Goal: Information Seeking & Learning: Find specific fact

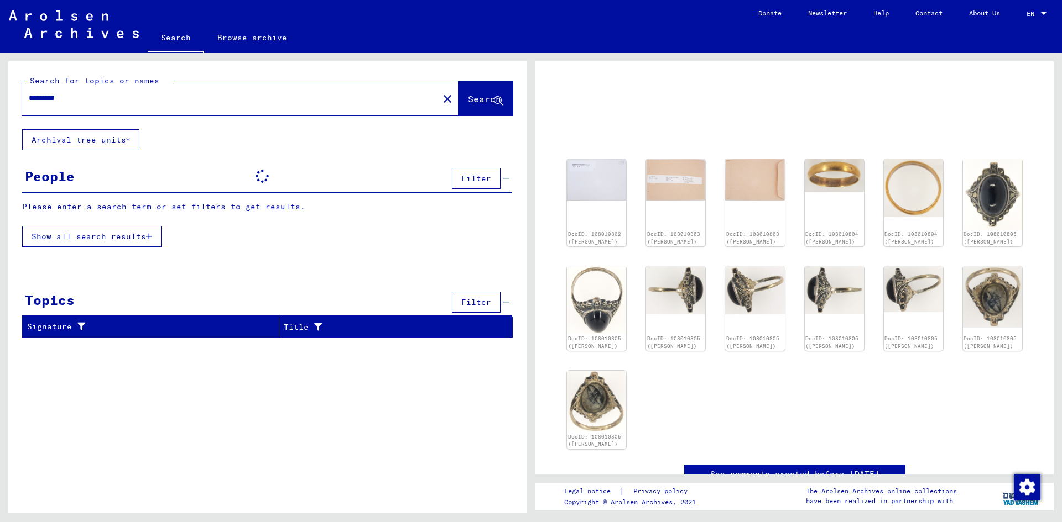
scroll to position [55, 0]
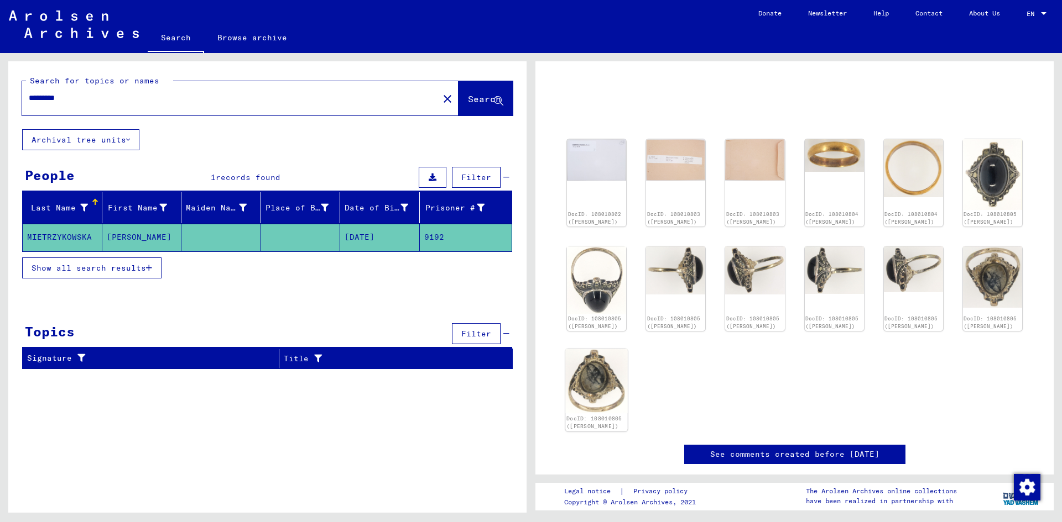
click at [596, 379] on img at bounding box center [596, 381] width 62 height 65
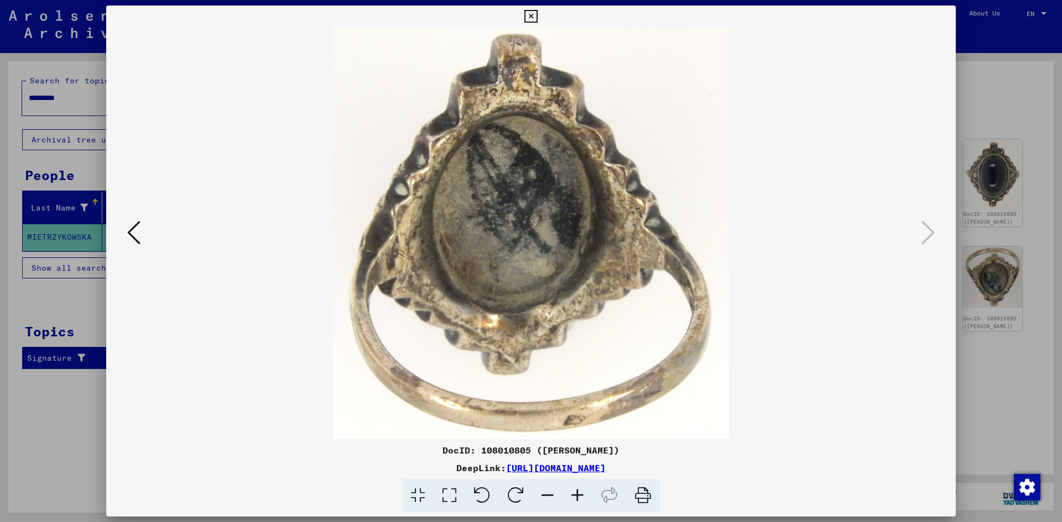
click at [142, 248] on button at bounding box center [134, 234] width 20 height 32
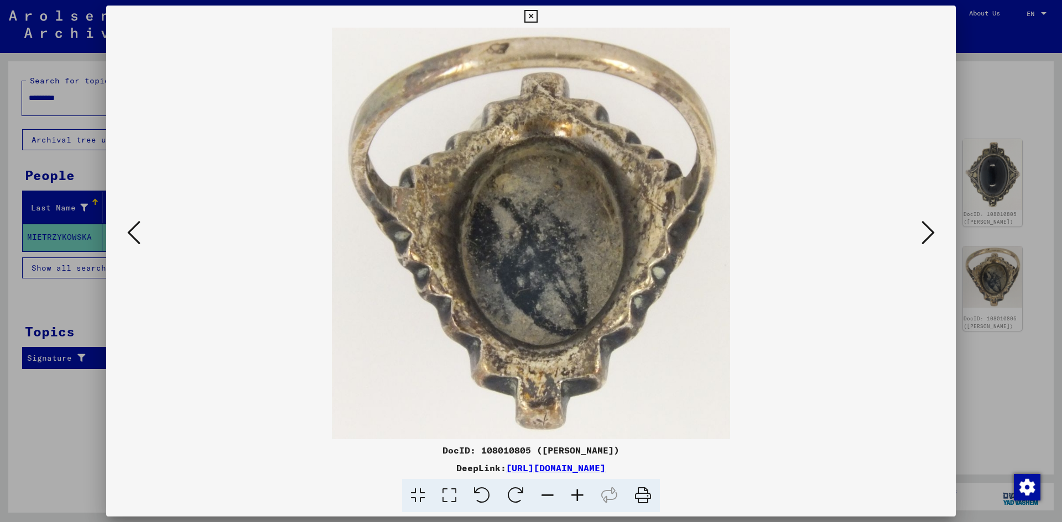
click at [142, 248] on button at bounding box center [134, 234] width 20 height 32
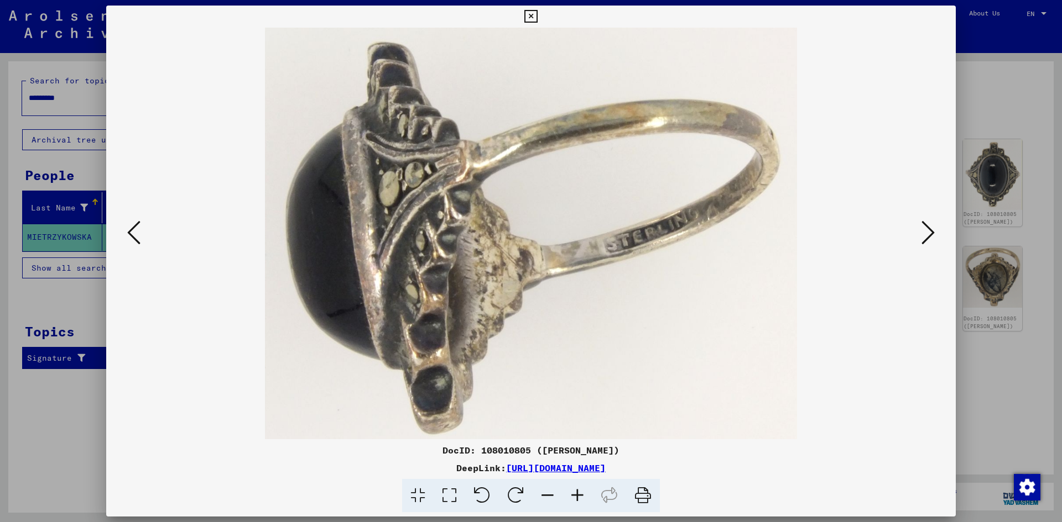
click at [142, 248] on button at bounding box center [134, 234] width 20 height 32
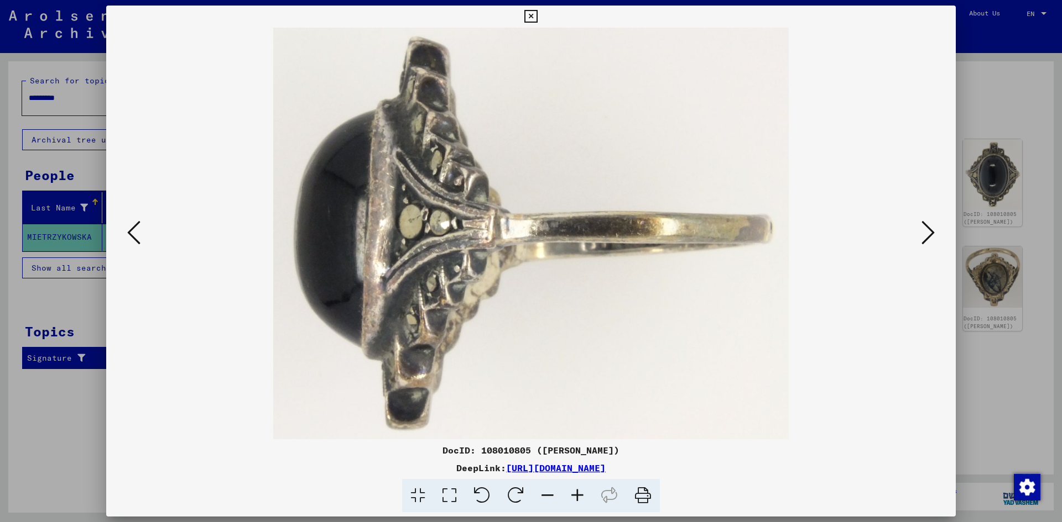
click at [142, 248] on button at bounding box center [134, 234] width 20 height 32
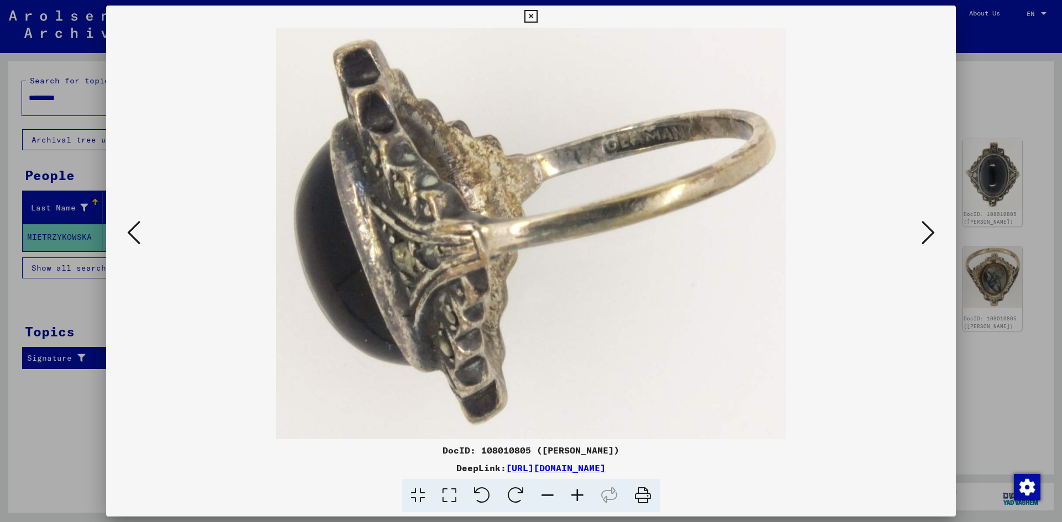
click at [122, 226] on div at bounding box center [530, 234] width 849 height 412
click at [151, 246] on img at bounding box center [531, 234] width 774 height 412
click at [144, 237] on img at bounding box center [531, 234] width 774 height 412
click at [136, 232] on icon at bounding box center [133, 232] width 13 height 27
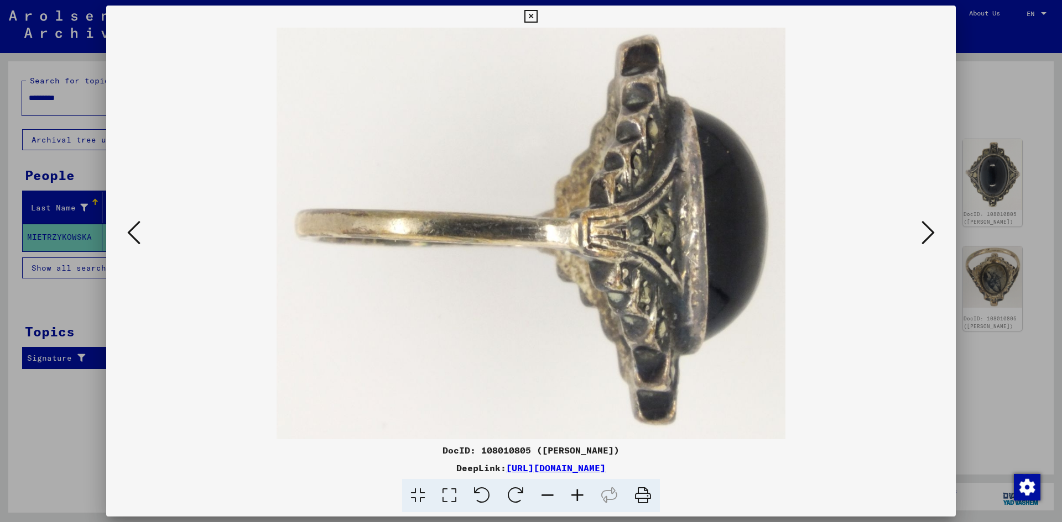
click at [136, 232] on icon at bounding box center [133, 232] width 13 height 27
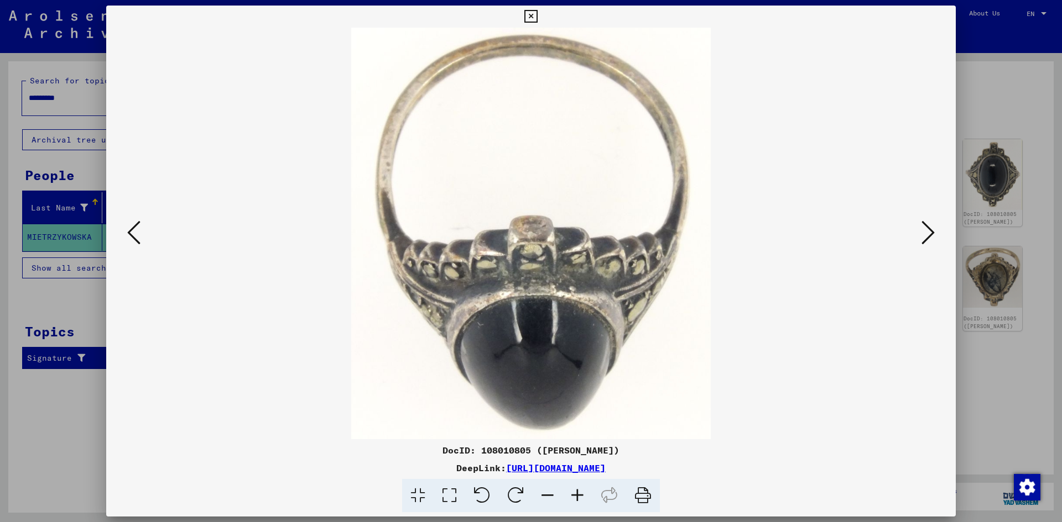
click at [136, 232] on icon at bounding box center [133, 232] width 13 height 27
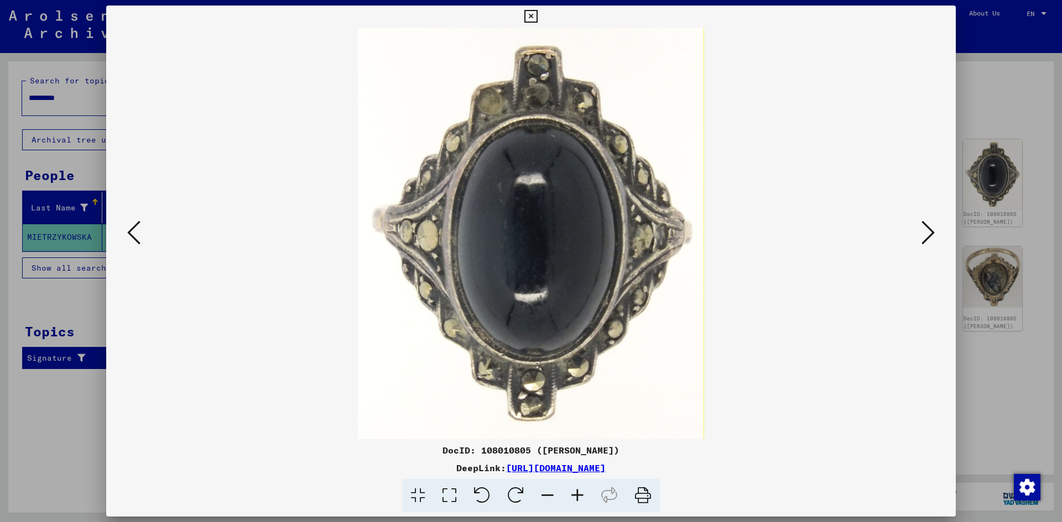
click at [57, 191] on div at bounding box center [531, 261] width 1062 height 522
